Goal: Task Accomplishment & Management: Manage account settings

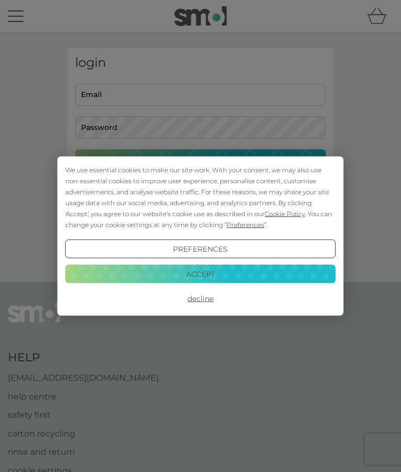
click at [206, 278] on button "Accept" at bounding box center [200, 273] width 271 height 19
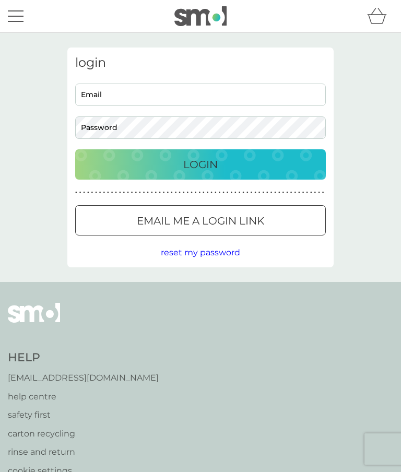
click at [191, 102] on input "Email" at bounding box center [200, 95] width 251 height 22
type input "[EMAIL_ADDRESS][DOMAIN_NAME]"
click at [203, 168] on p "Login" at bounding box center [200, 164] width 34 height 17
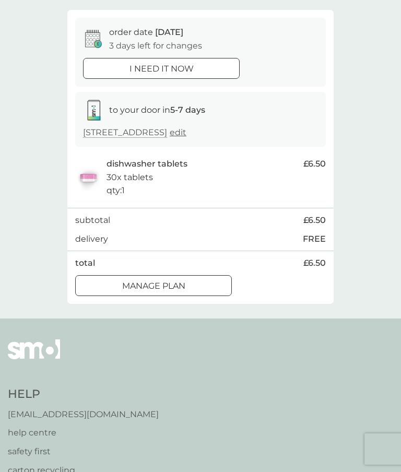
scroll to position [88, 0]
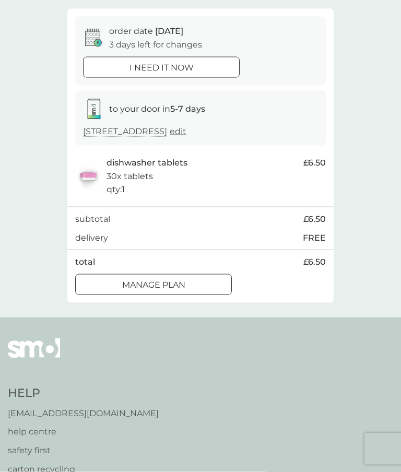
click at [154, 288] on button "Manage plan" at bounding box center [153, 284] width 157 height 21
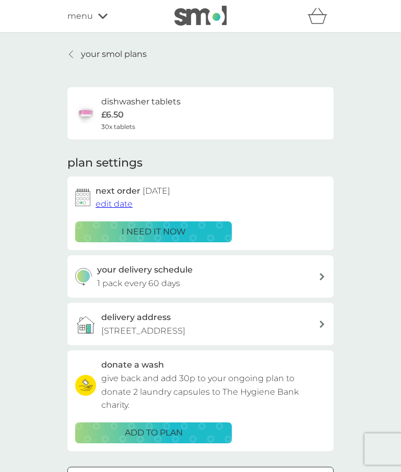
click at [111, 204] on span "edit date" at bounding box center [114, 204] width 37 height 10
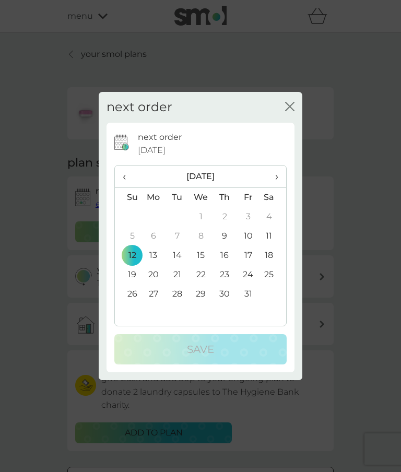
click at [279, 180] on th "›" at bounding box center [273, 177] width 26 height 22
click at [280, 175] on th "›" at bounding box center [273, 177] width 26 height 22
click at [123, 172] on span "‹" at bounding box center [128, 177] width 11 height 22
click at [131, 313] on td "30" at bounding box center [128, 313] width 27 height 19
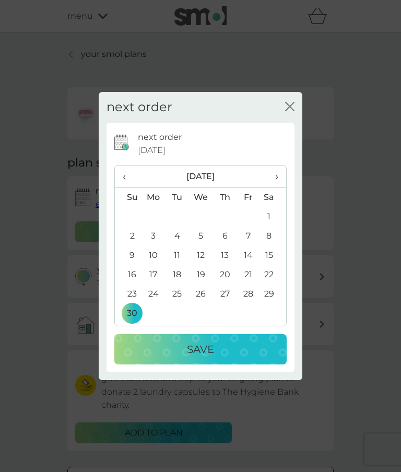
click at [206, 351] on p "Save" at bounding box center [200, 349] width 27 height 17
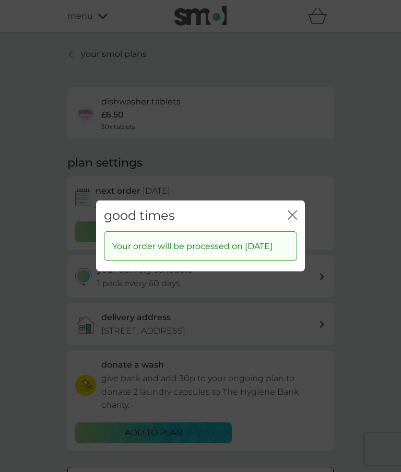
click at [292, 211] on icon "close" at bounding box center [292, 215] width 9 height 9
